Goal: Navigation & Orientation: Find specific page/section

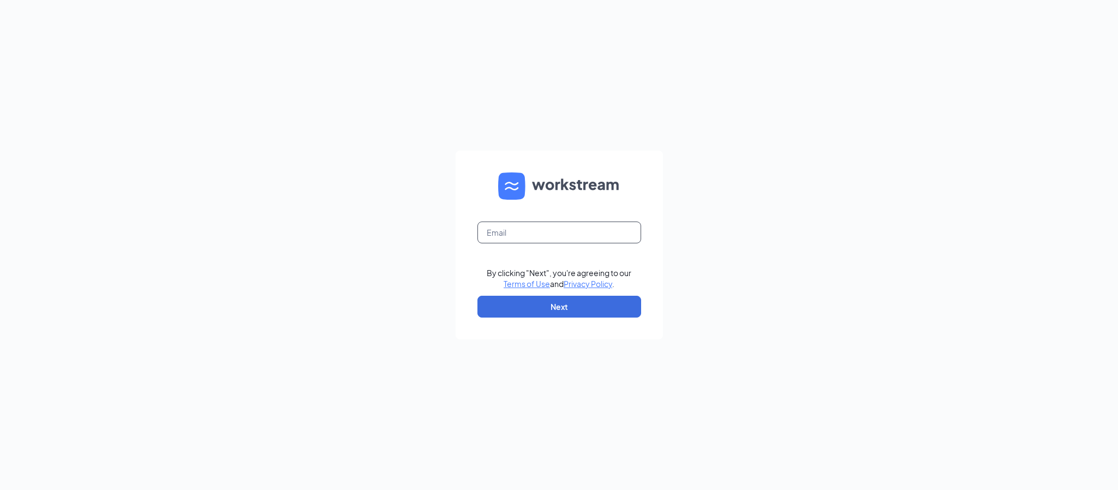
click at [557, 232] on input "text" at bounding box center [560, 233] width 164 height 22
type input "[PERSON_NAME][EMAIL_ADDRESS][DOMAIN_NAME]"
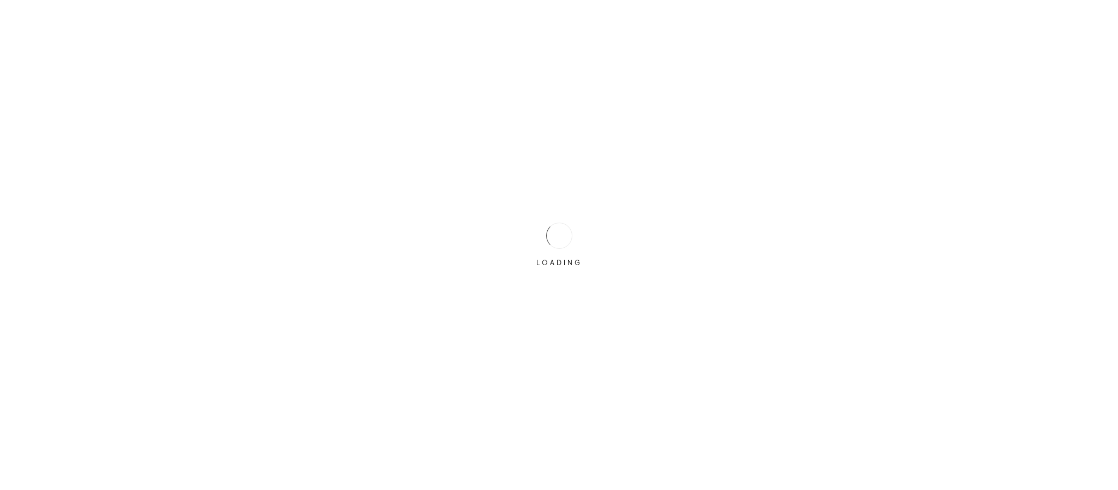
click at [568, 297] on div "LOADING" at bounding box center [559, 245] width 1118 height 490
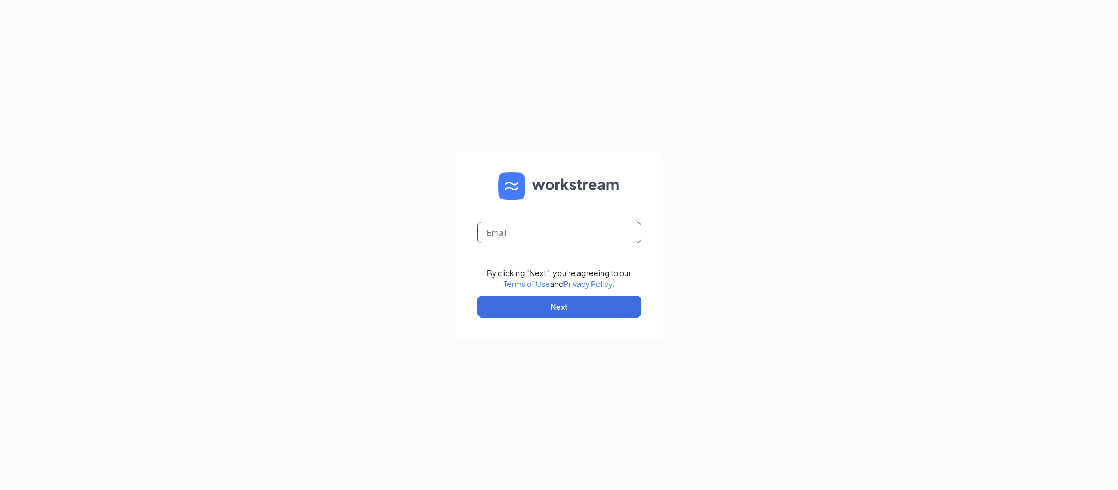
click at [570, 228] on input "text" at bounding box center [560, 233] width 164 height 22
type input "[PERSON_NAME][EMAIL_ADDRESS][DOMAIN_NAME]"
click at [590, 303] on button "Next" at bounding box center [560, 307] width 164 height 22
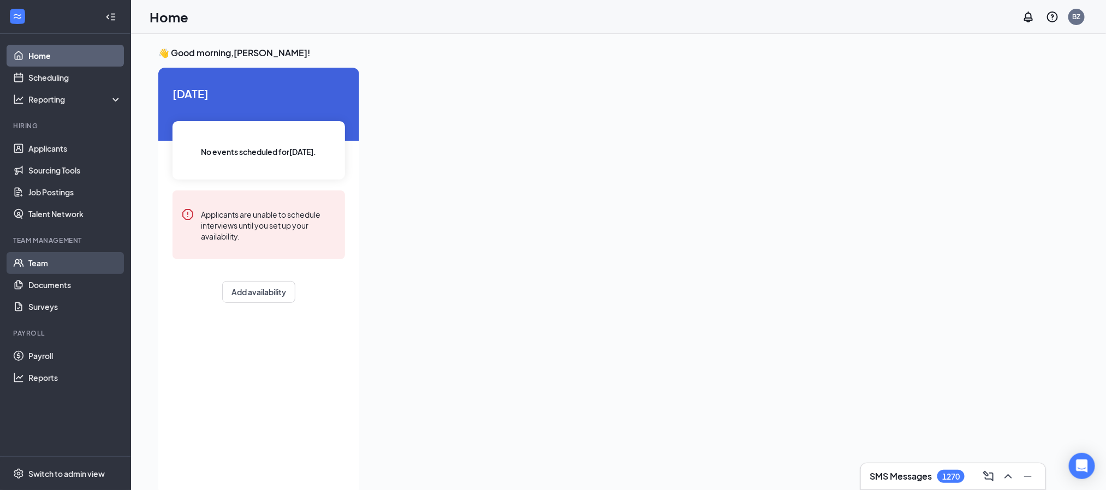
click at [62, 269] on link "Team" at bounding box center [74, 263] width 93 height 22
